Goal: Transaction & Acquisition: Purchase product/service

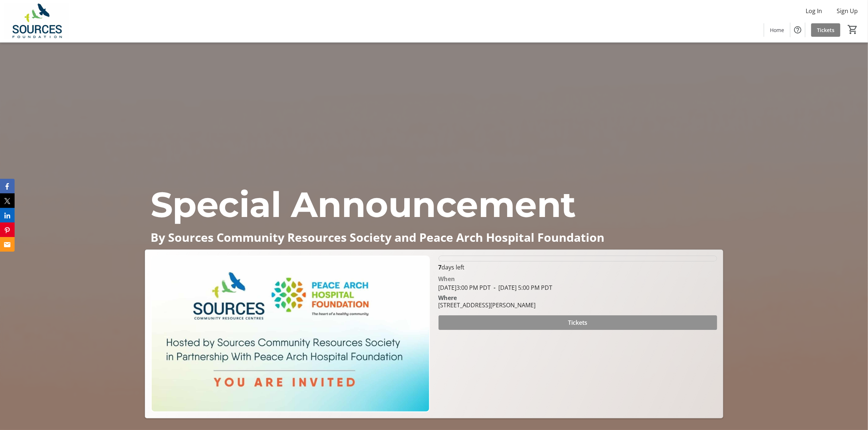
click at [573, 320] on span "Tickets" at bounding box center [577, 322] width 19 height 9
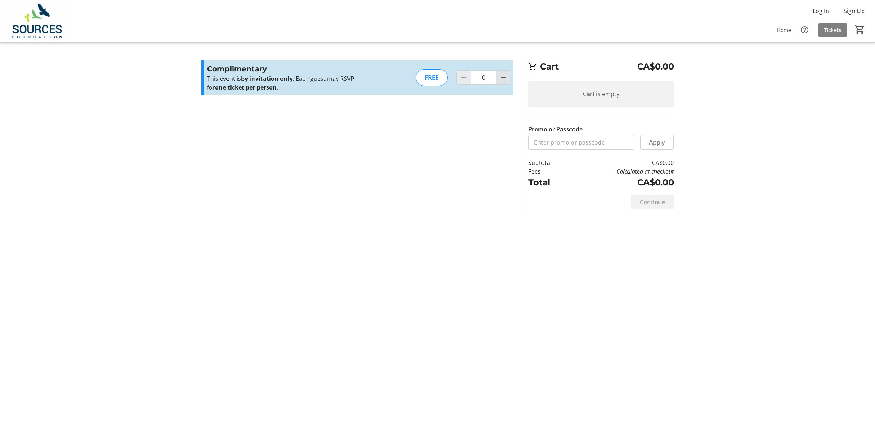
click at [500, 75] on mat-icon "Increment by one" at bounding box center [502, 77] width 9 height 9
type input "1"
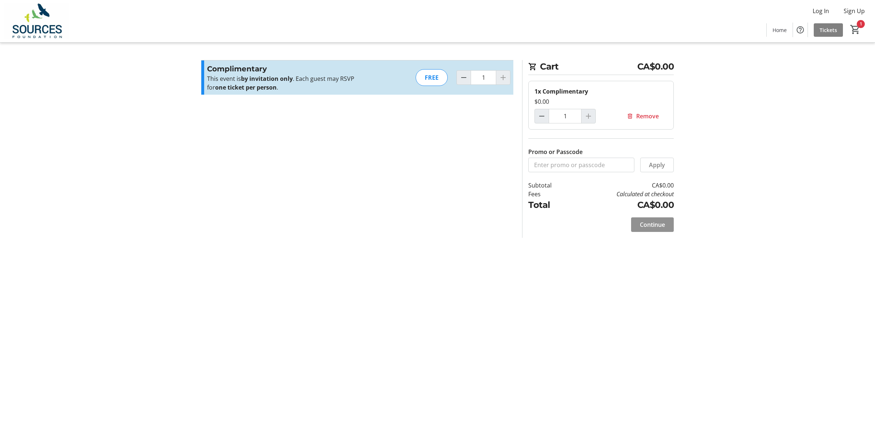
click at [661, 226] on span "Continue" at bounding box center [651, 224] width 25 height 9
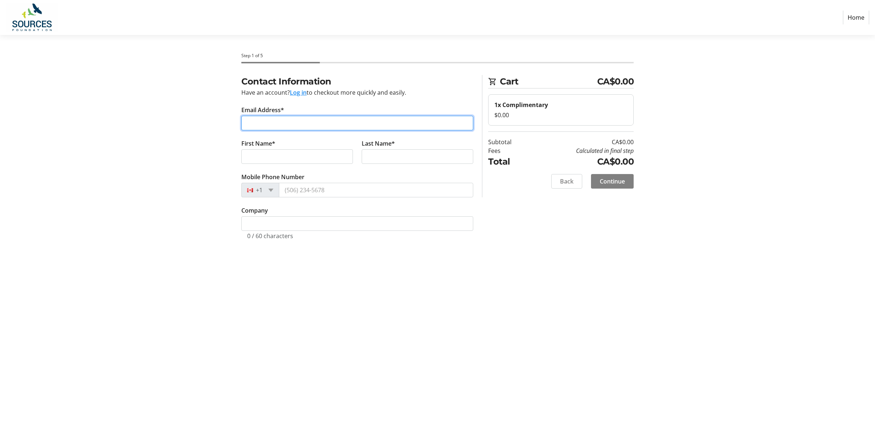
click at [353, 121] on input "Email Address*" at bounding box center [357, 123] width 232 height 15
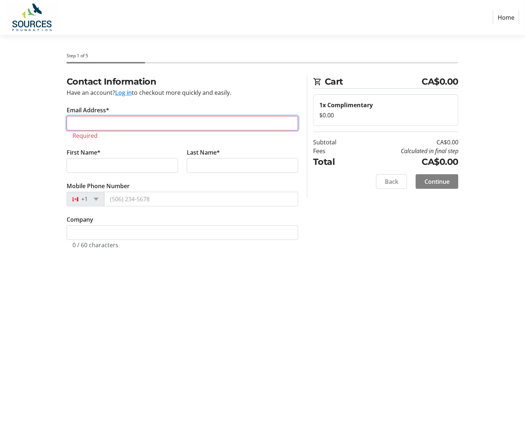
click at [202, 125] on input "Email Address*" at bounding box center [183, 123] width 232 height 15
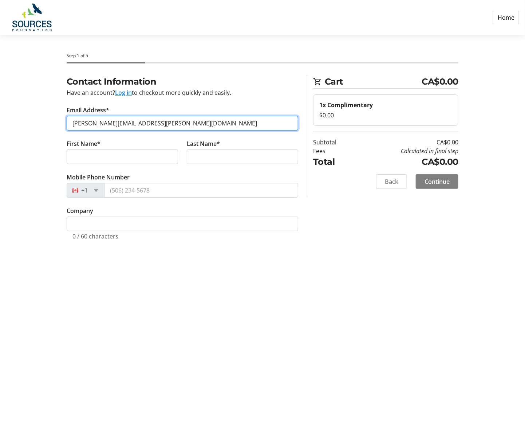
type input "[PERSON_NAME][EMAIL_ADDRESS][PERSON_NAME][DOMAIN_NAME]"
